Goal: Information Seeking & Learning: Compare options

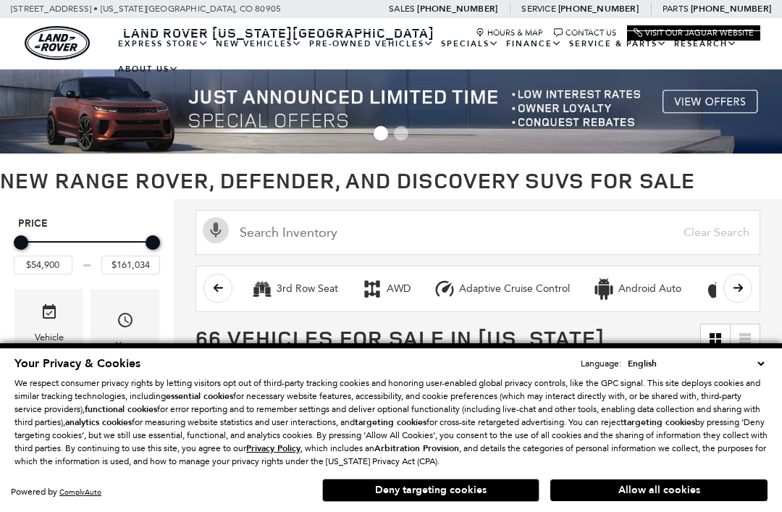
click at [584, 498] on button "Allow all cookies" at bounding box center [659, 491] width 217 height 22
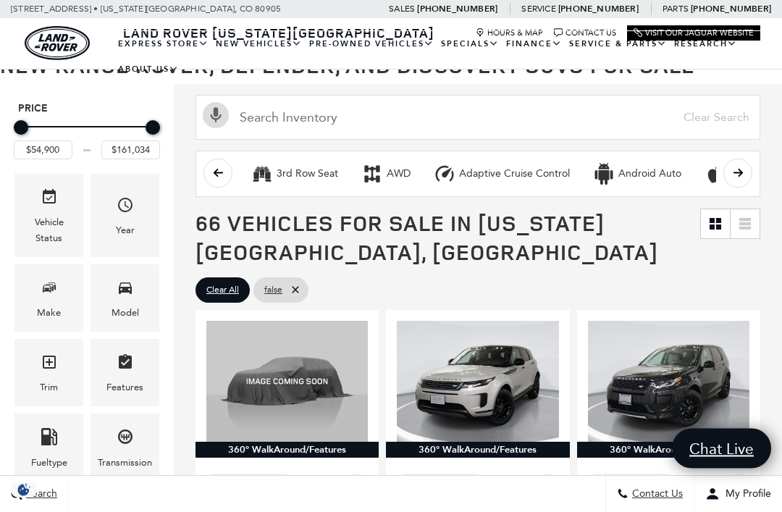
scroll to position [115, 0]
click at [117, 314] on div "Model" at bounding box center [126, 313] width 28 height 16
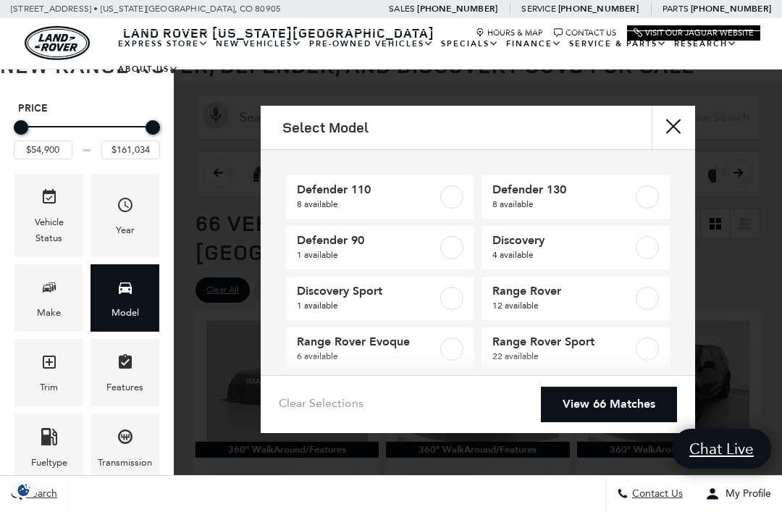
click at [514, 301] on span "12 available" at bounding box center [564, 305] width 142 height 14
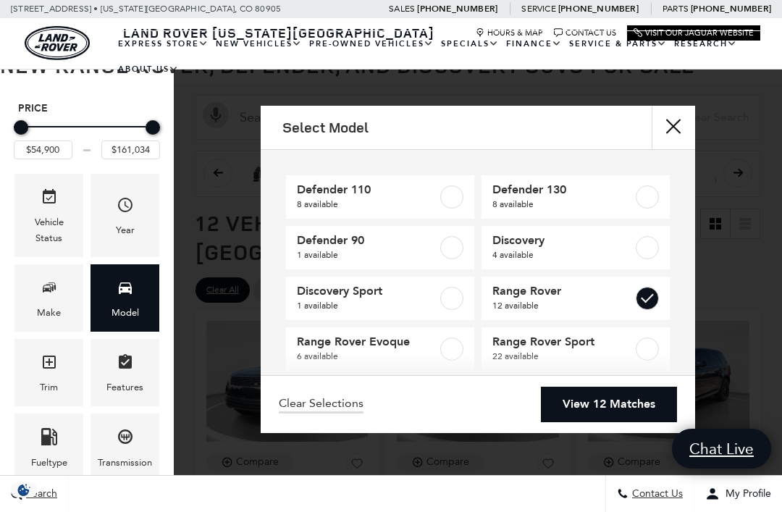
type input "$124,074"
checkbox input "true"
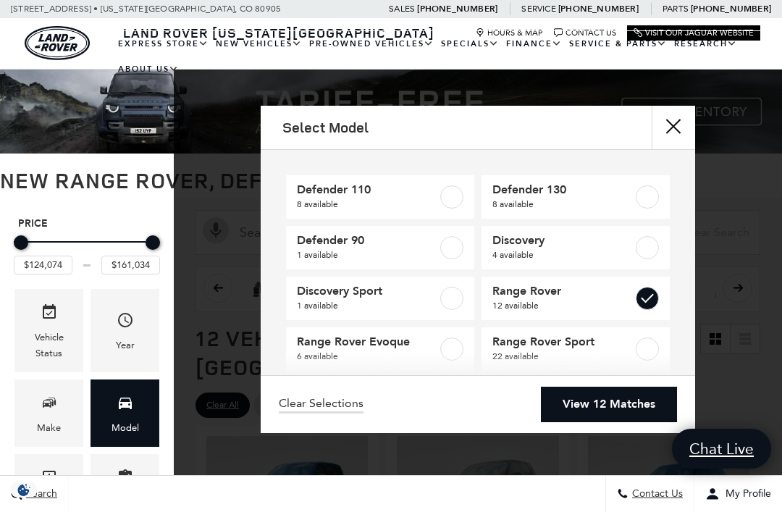
click at [567, 422] on link "View 12 Matches" at bounding box center [609, 404] width 136 height 35
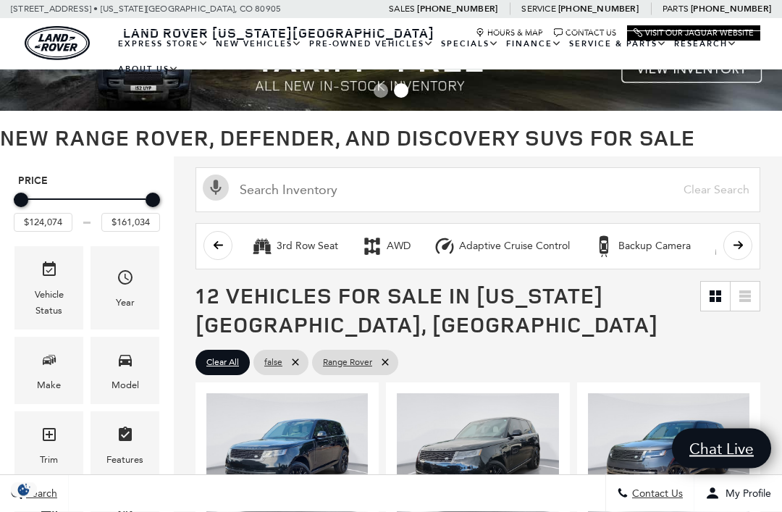
scroll to position [43, 0]
click at [119, 452] on span "Features" at bounding box center [125, 437] width 17 height 30
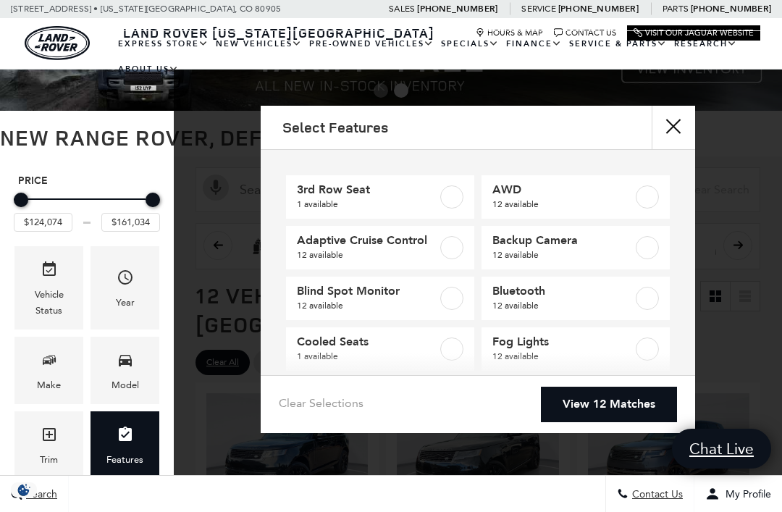
click at [314, 202] on span "1 available" at bounding box center [368, 204] width 142 height 14
type input "$161,034"
checkbox input "true"
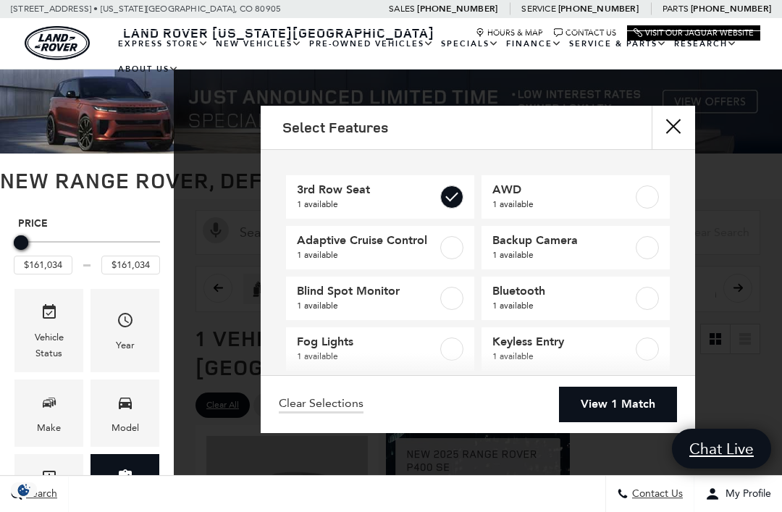
click at [589, 422] on link "View 1 Match" at bounding box center [618, 404] width 118 height 35
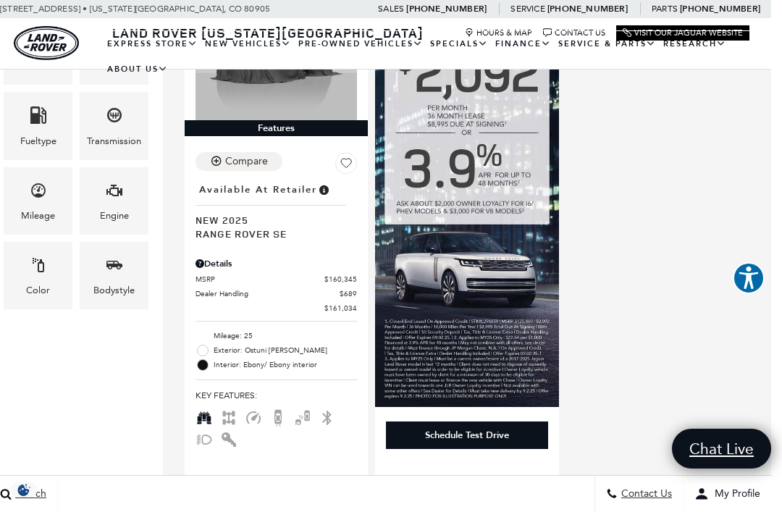
scroll to position [407, 11]
